Goal: Task Accomplishment & Management: Manage account settings

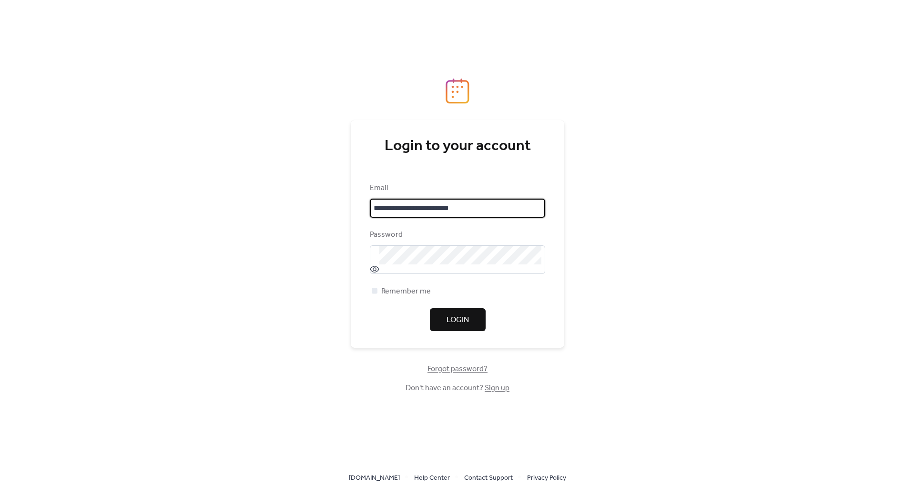
click at [545, 208] on div at bounding box center [545, 208] width 0 height 0
click at [532, 205] on input "**********" at bounding box center [457, 208] width 175 height 19
click at [383, 296] on span "Remember me" at bounding box center [406, 291] width 50 height 11
click at [442, 312] on button "Login" at bounding box center [458, 319] width 56 height 23
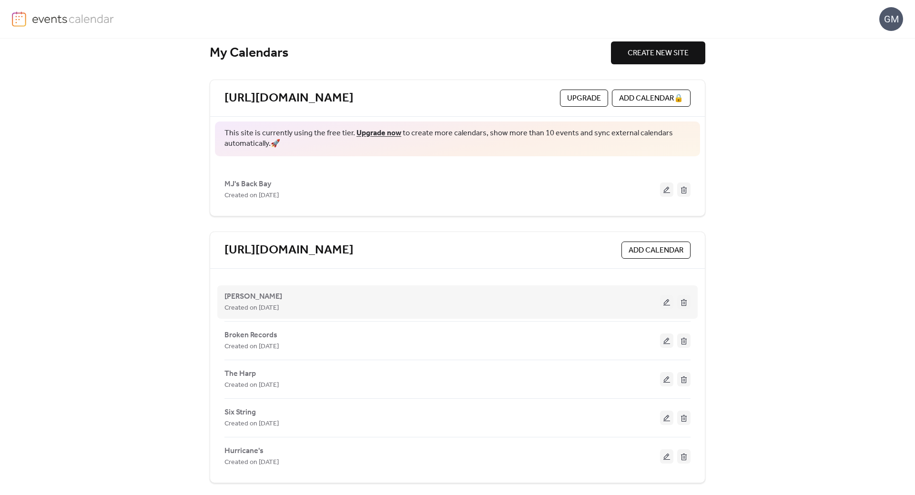
scroll to position [16, 0]
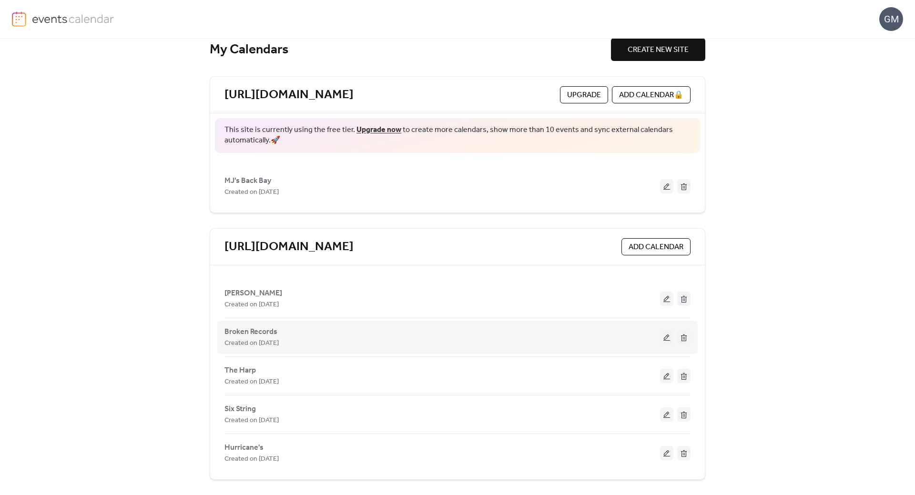
click at [661, 337] on button at bounding box center [666, 337] width 13 height 14
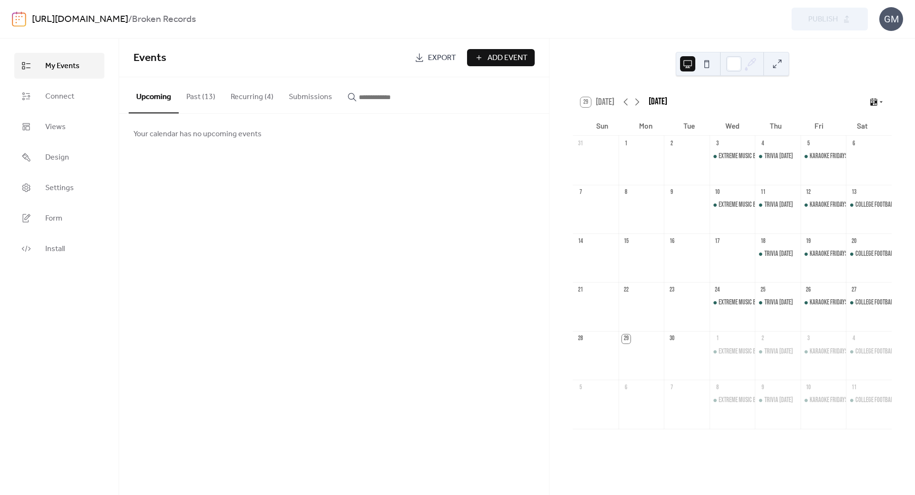
click at [256, 98] on button "Recurring (4)" at bounding box center [252, 94] width 58 height 35
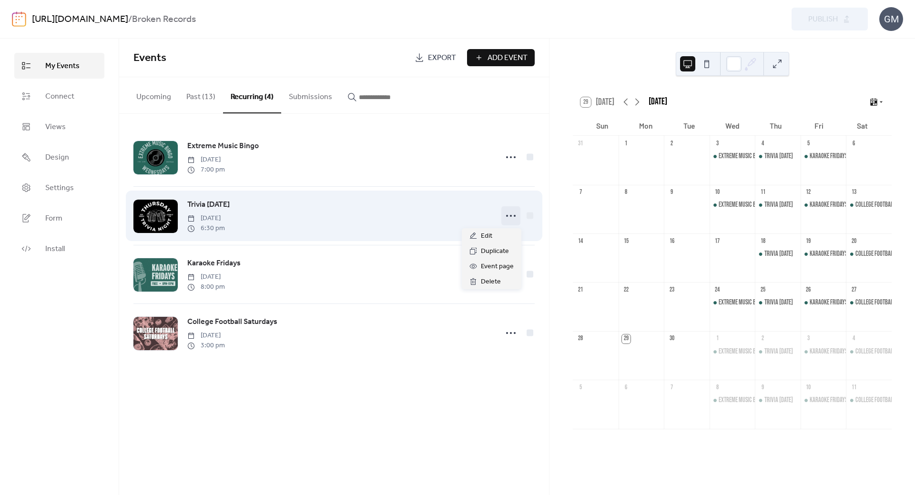
click at [514, 216] on circle at bounding box center [515, 216] width 2 height 2
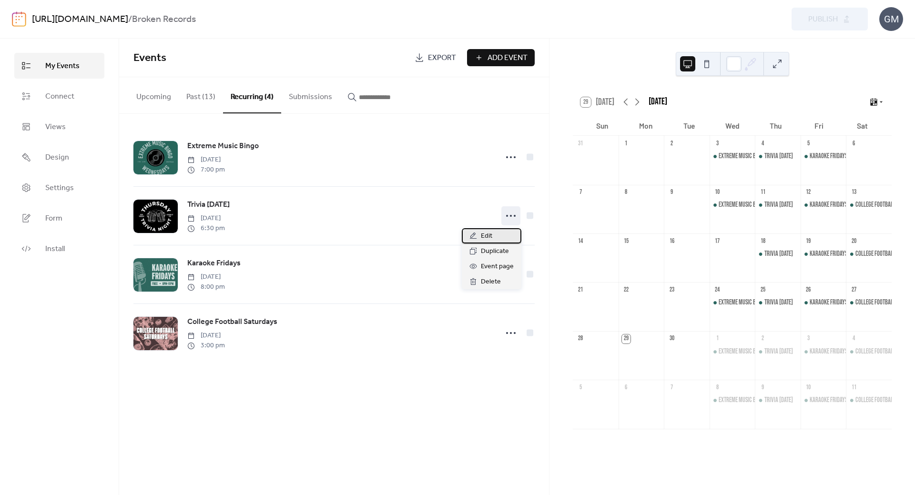
click at [493, 233] on div "Edit" at bounding box center [492, 235] width 60 height 15
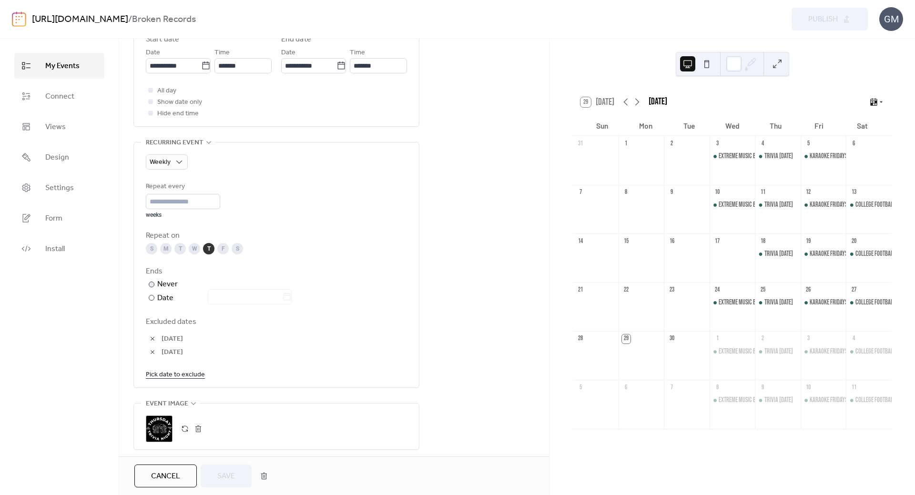
scroll to position [381, 0]
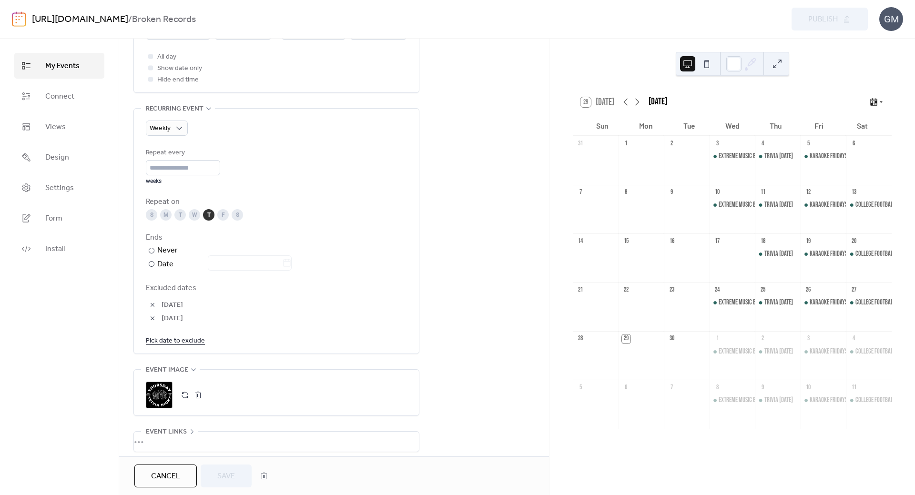
click at [180, 341] on link "Pick date to exclude" at bounding box center [175, 340] width 59 height 12
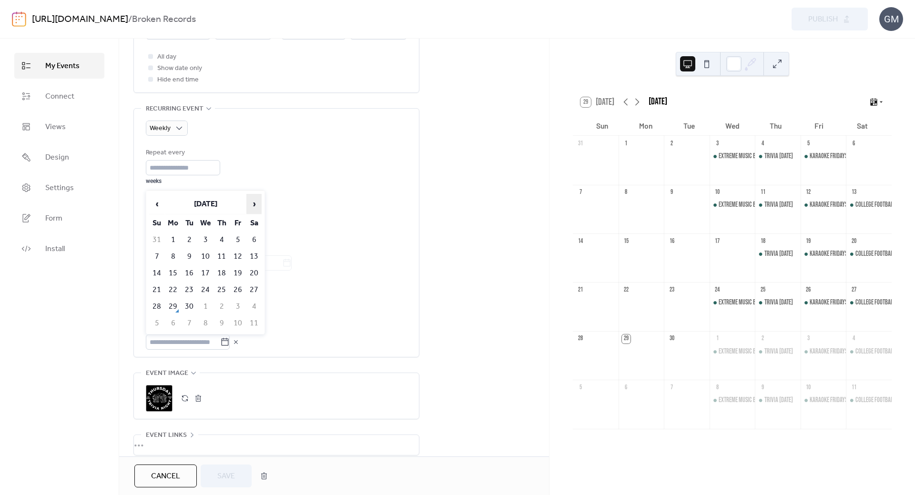
click at [253, 207] on span "›" at bounding box center [254, 203] width 14 height 19
click at [221, 287] on td "23" at bounding box center [221, 290] width 15 height 16
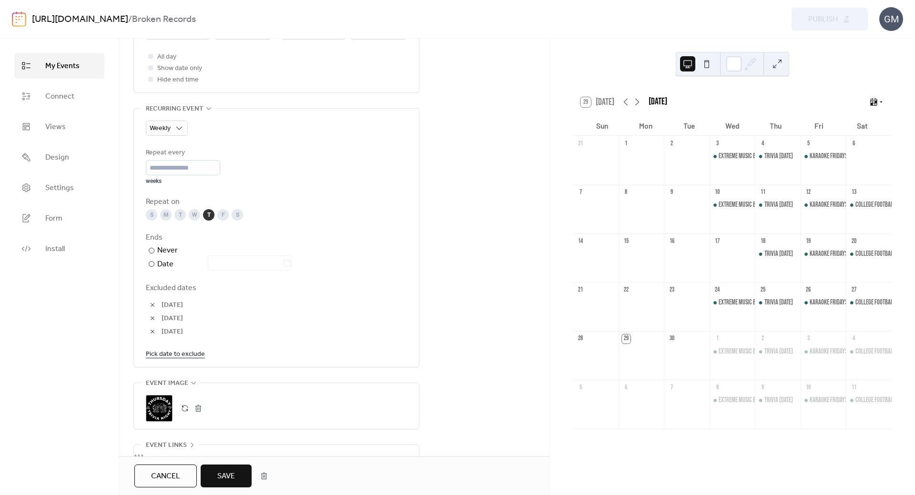
click at [212, 478] on button "Save" at bounding box center [226, 475] width 51 height 23
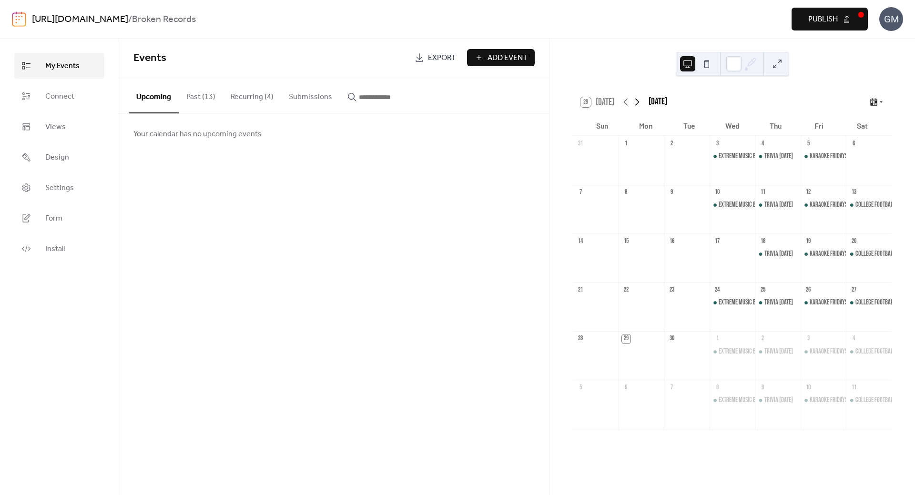
click at [633, 107] on icon at bounding box center [636, 101] width 11 height 11
click at [833, 20] on span "Publish" at bounding box center [823, 19] width 30 height 11
